Goal: Task Accomplishment & Management: Complete application form

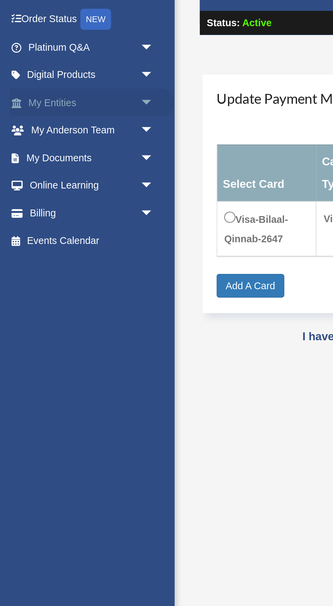
click at [71, 116] on span "arrow_drop_down" at bounding box center [75, 118] width 14 height 14
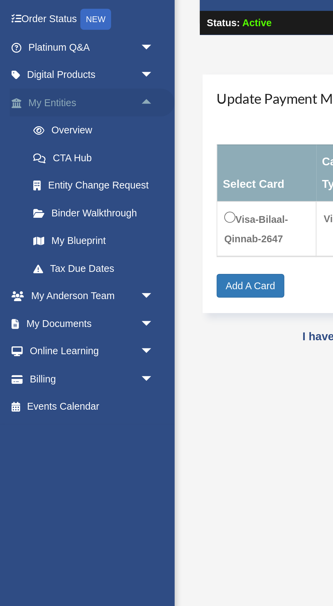
click at [28, 117] on link "My Entities arrow_drop_up" at bounding box center [45, 118] width 80 height 14
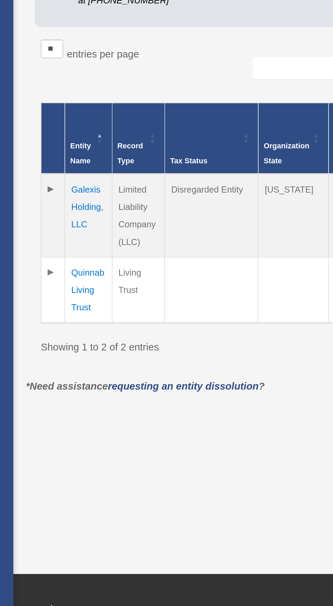
click at [121, 256] on td "Galexis Holding, LLC" at bounding box center [126, 270] width 26 height 46
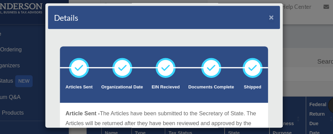
click at [259, 22] on button "×" at bounding box center [258, 22] width 4 height 7
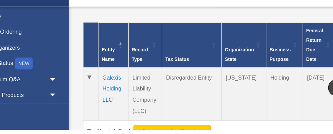
scroll to position [0, 2]
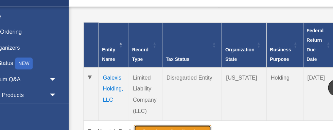
click at [185, 138] on button "Continue Application" at bounding box center [174, 136] width 66 height 12
